Goal: Information Seeking & Learning: Compare options

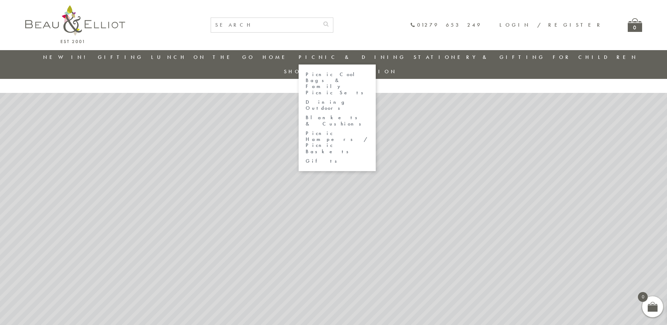
click at [331, 115] on link "Blankets & Cushions" at bounding box center [337, 121] width 63 height 12
click at [336, 115] on link "Blankets & Cushions" at bounding box center [337, 121] width 63 height 12
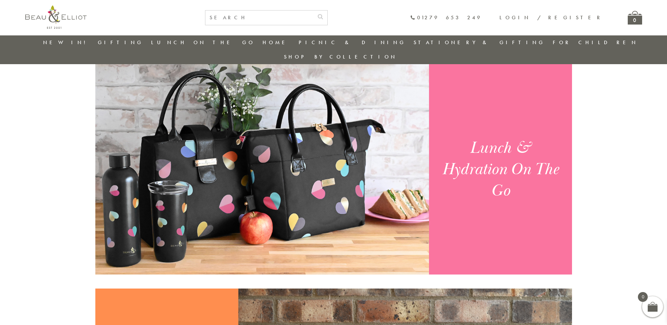
scroll to position [326, 0]
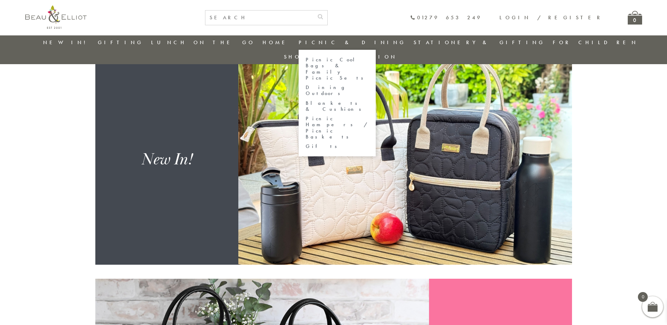
click at [334, 40] on link "Picnic & Dining" at bounding box center [352, 42] width 107 height 7
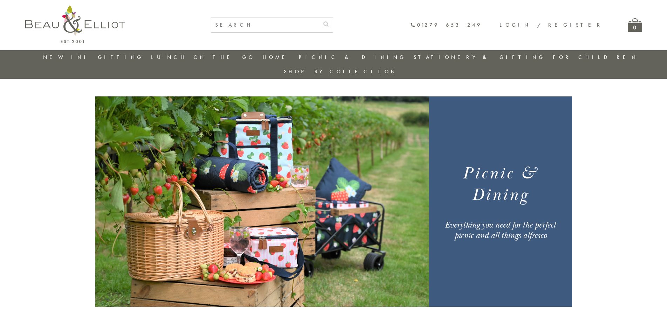
scroll to position [465, 0]
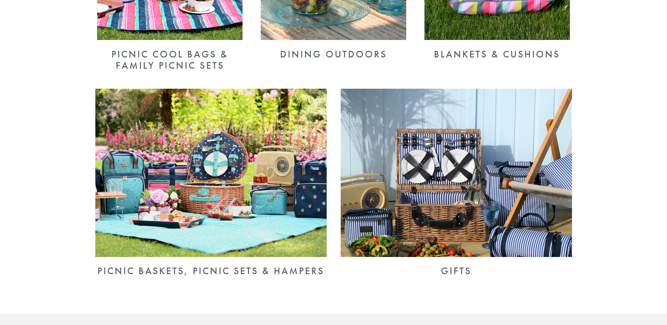
click at [481, 49] on div "Blankets & Cushions" at bounding box center [497, 54] width 150 height 11
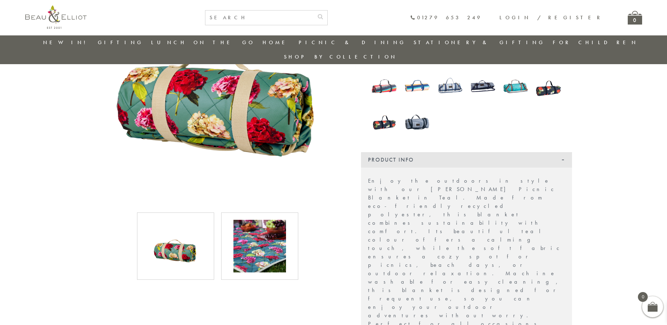
scroll to position [130, 0]
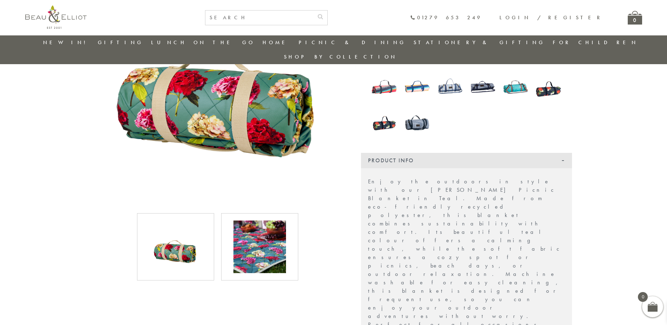
click at [266, 240] on img at bounding box center [259, 246] width 53 height 53
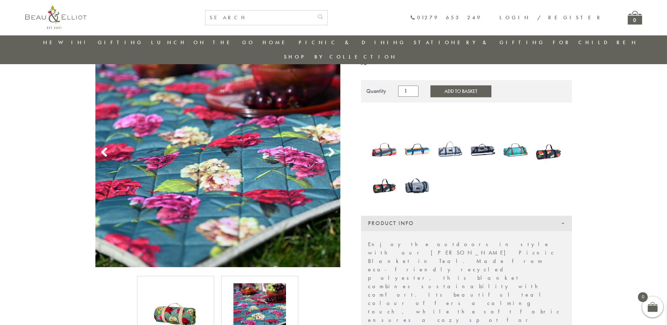
scroll to position [58, 0]
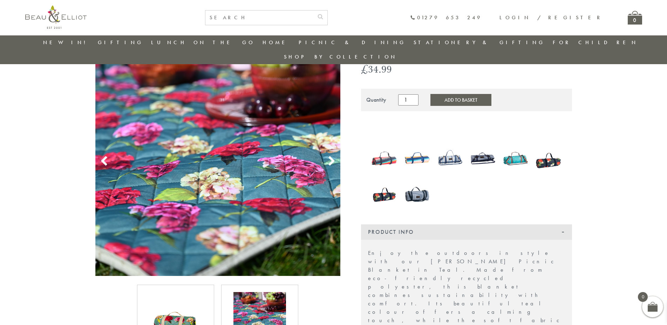
click at [414, 180] on img at bounding box center [417, 194] width 26 height 34
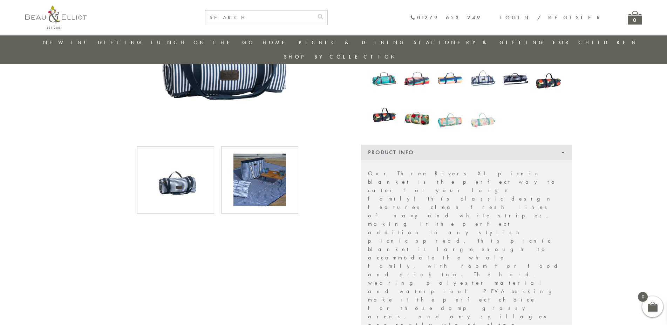
scroll to position [129, 0]
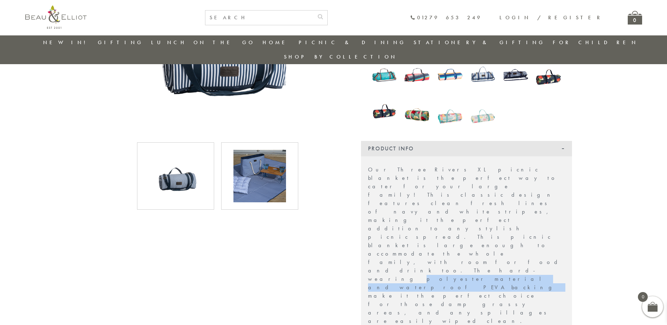
drag, startPoint x: 519, startPoint y: 179, endPoint x: 435, endPoint y: 187, distance: 84.8
click at [435, 187] on p "Our Three Rivers XL picnic blanket is the perfect way to cater for your large f…" at bounding box center [466, 266] width 197 height 202
copy p "polyester material and waterproof PEVA backing"
click at [256, 165] on img at bounding box center [259, 176] width 53 height 53
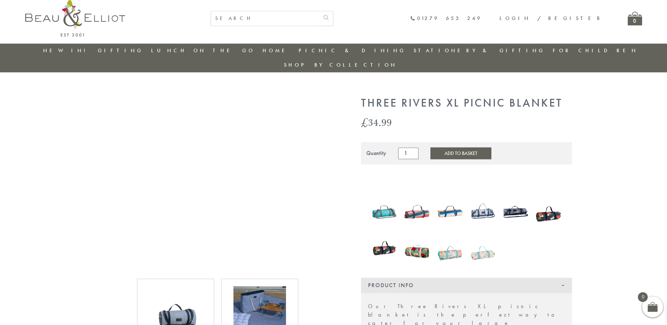
scroll to position [0, 0]
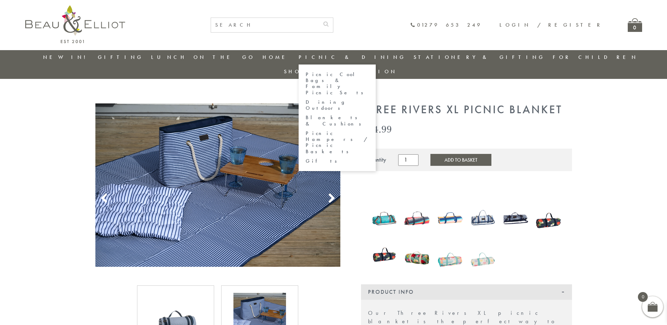
click at [339, 73] on link "Picnic Cool Bags & Family Picnic Sets" at bounding box center [337, 83] width 63 height 24
